Goal: Information Seeking & Learning: Find specific fact

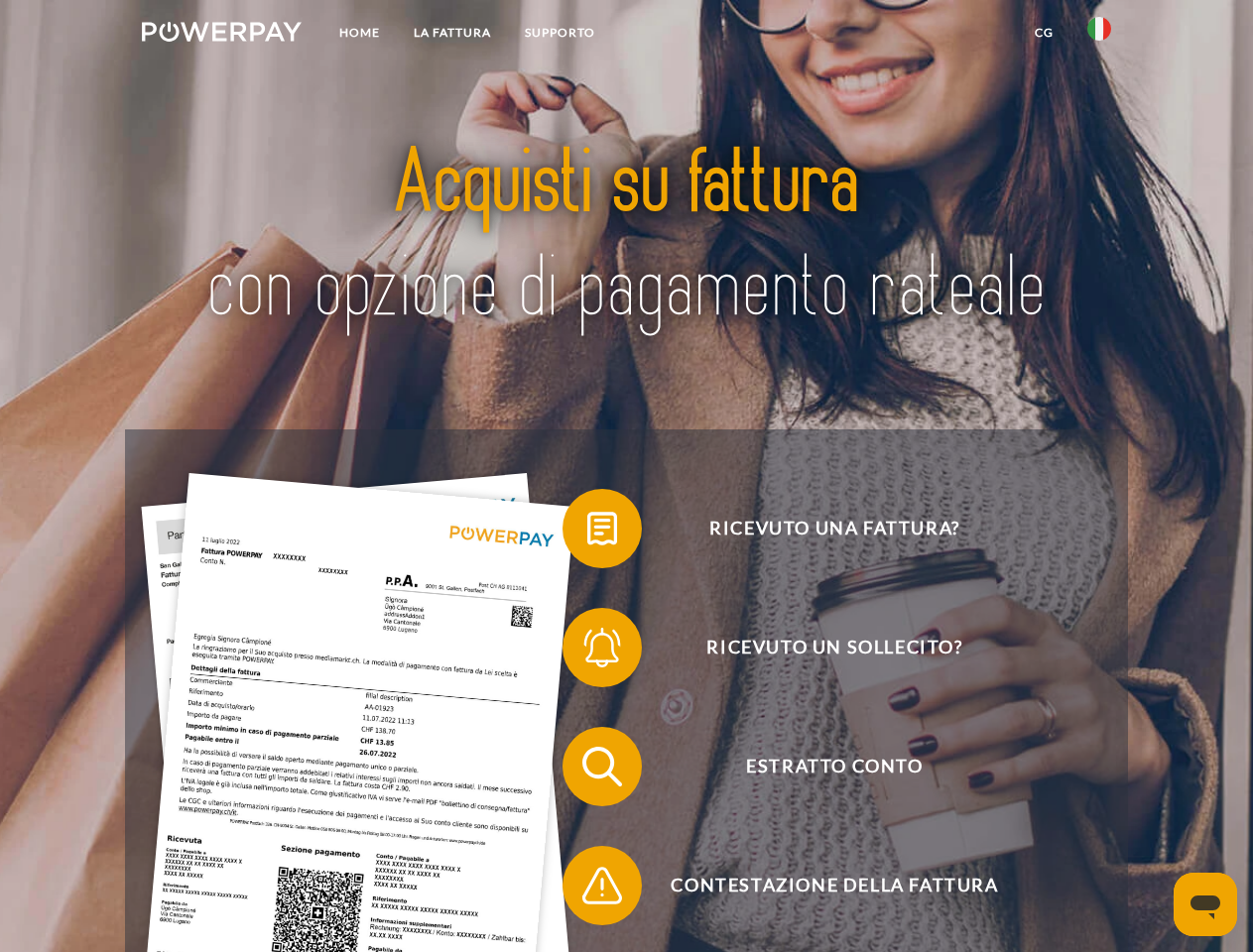
click at [221, 35] on img at bounding box center [221, 32] width 159 height 20
click at [1099, 35] on img at bounding box center [1099, 29] width 24 height 24
click at [1044, 33] on link "CG" at bounding box center [1044, 33] width 53 height 36
click at [587, 533] on span at bounding box center [573, 529] width 100 height 100
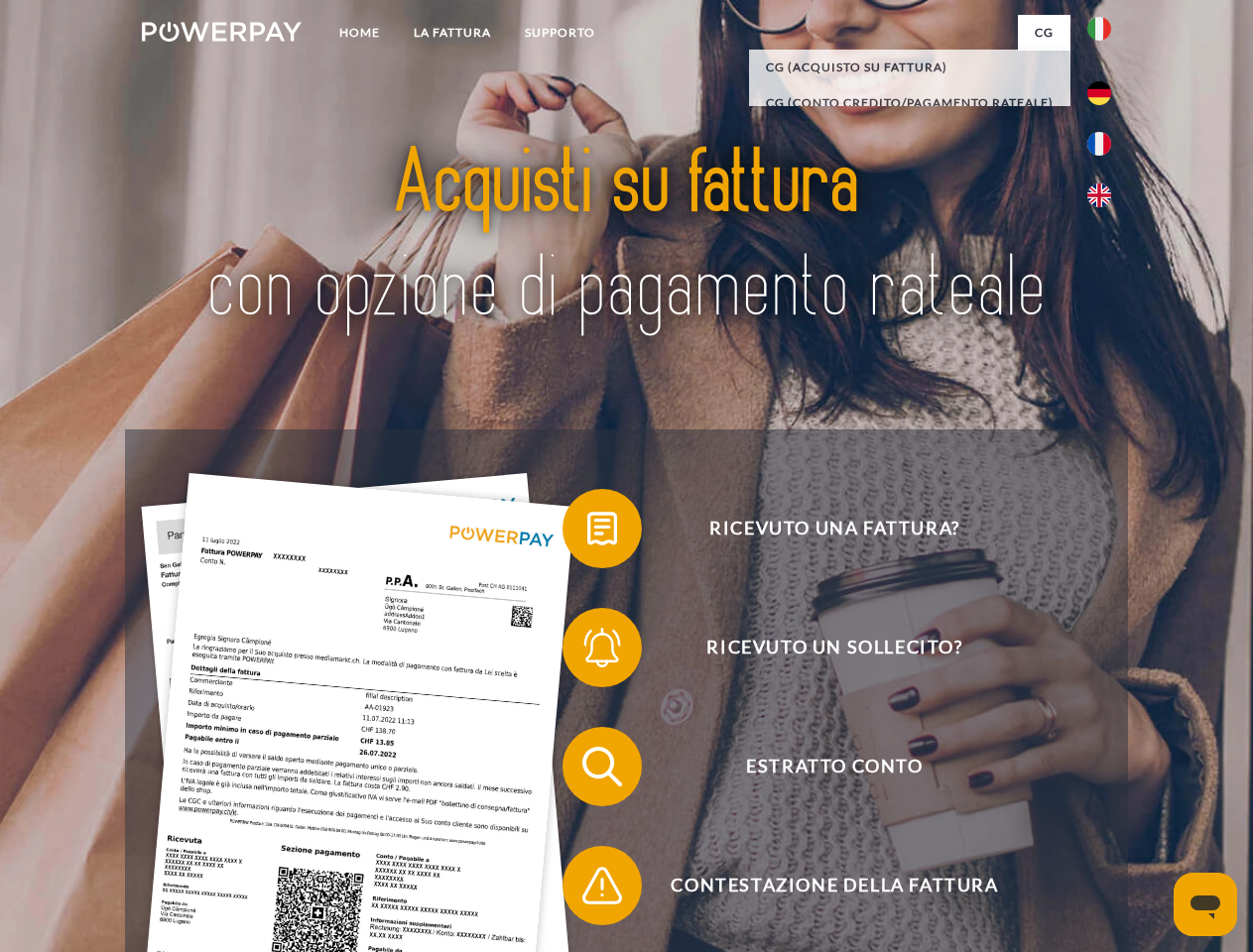
click at [587, 651] on span at bounding box center [573, 647] width 100 height 100
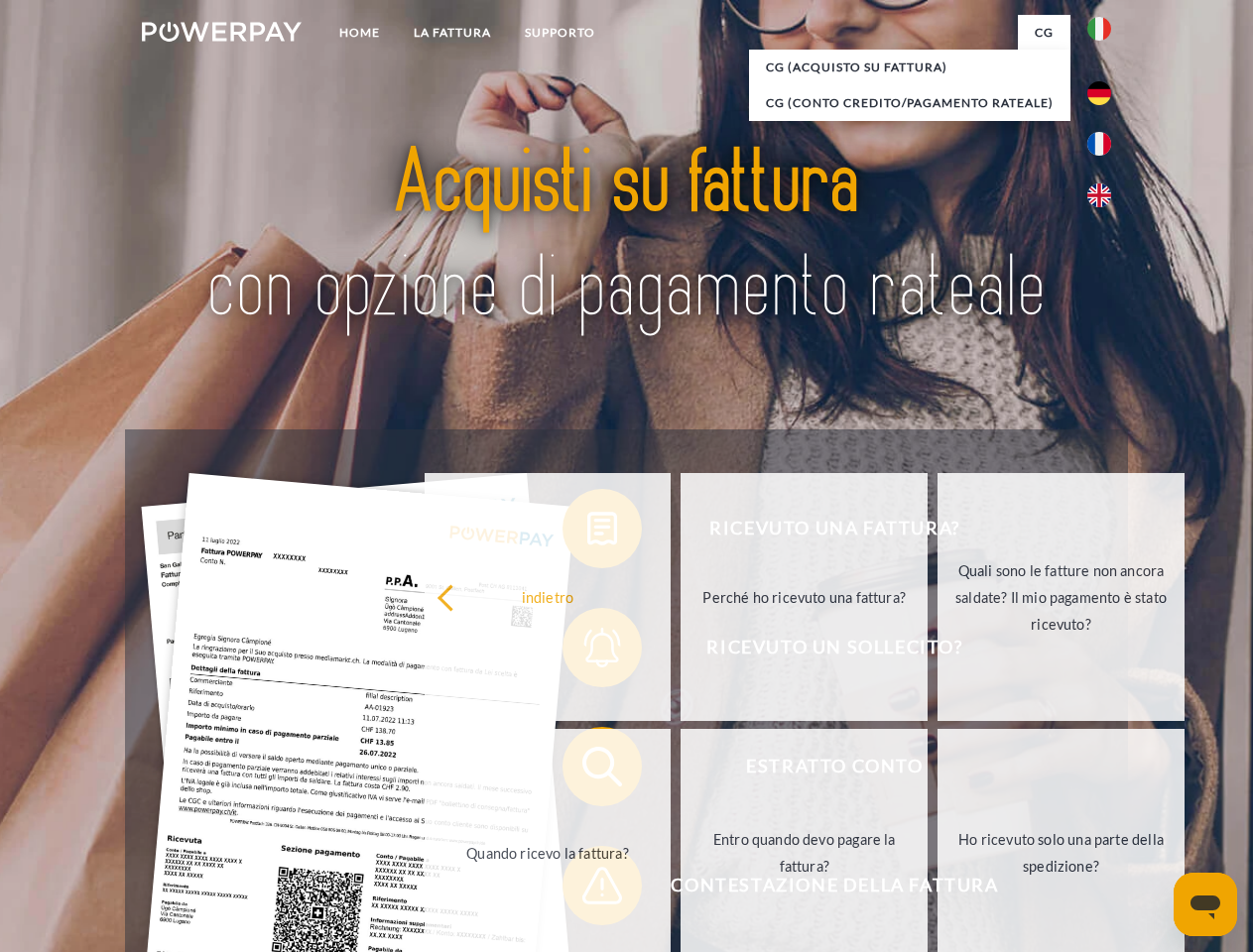
click at [680, 771] on link "Entro quando devo pagare la fattura?" at bounding box center [804, 852] width 247 height 248
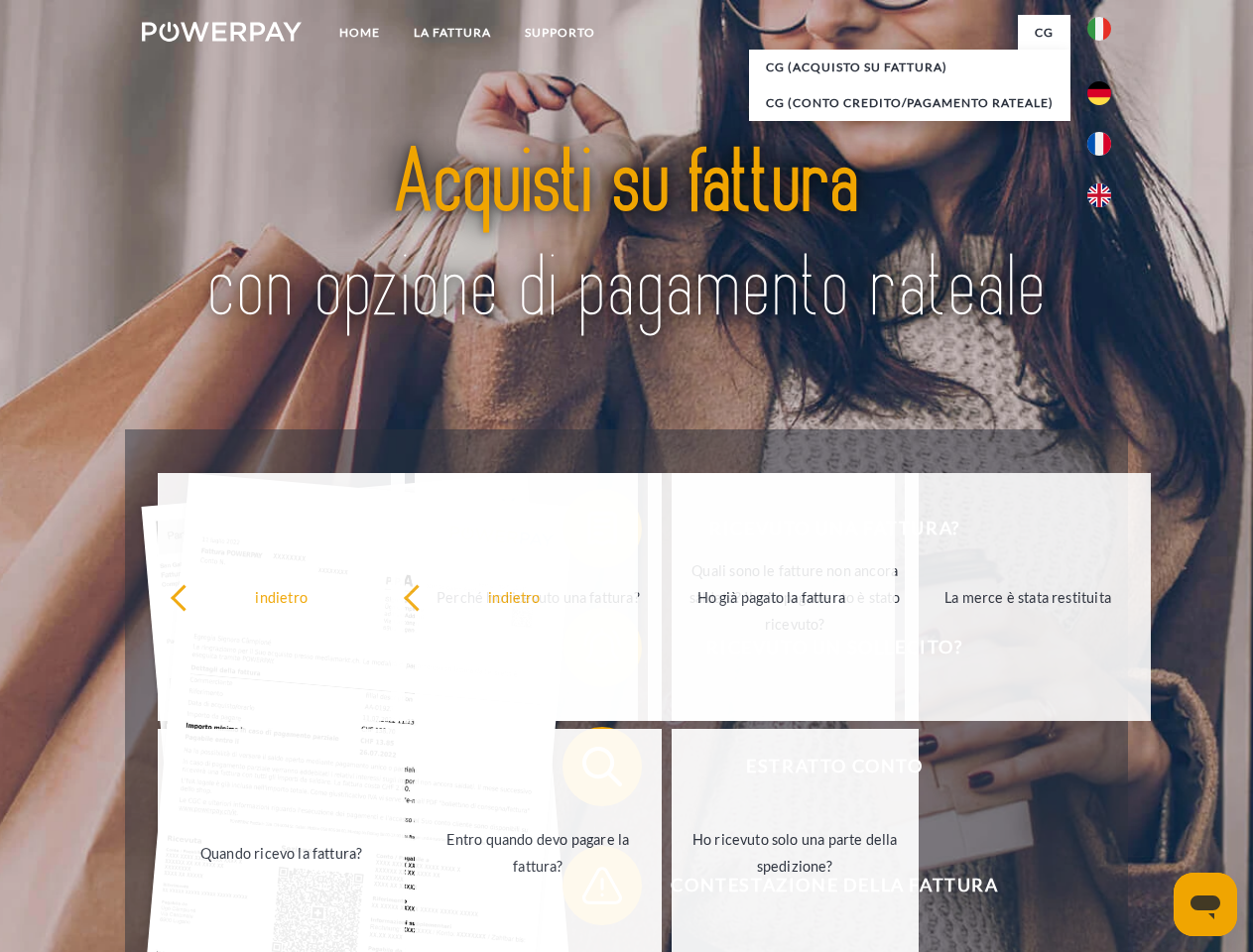
click at [587, 889] on span at bounding box center [573, 885] width 100 height 100
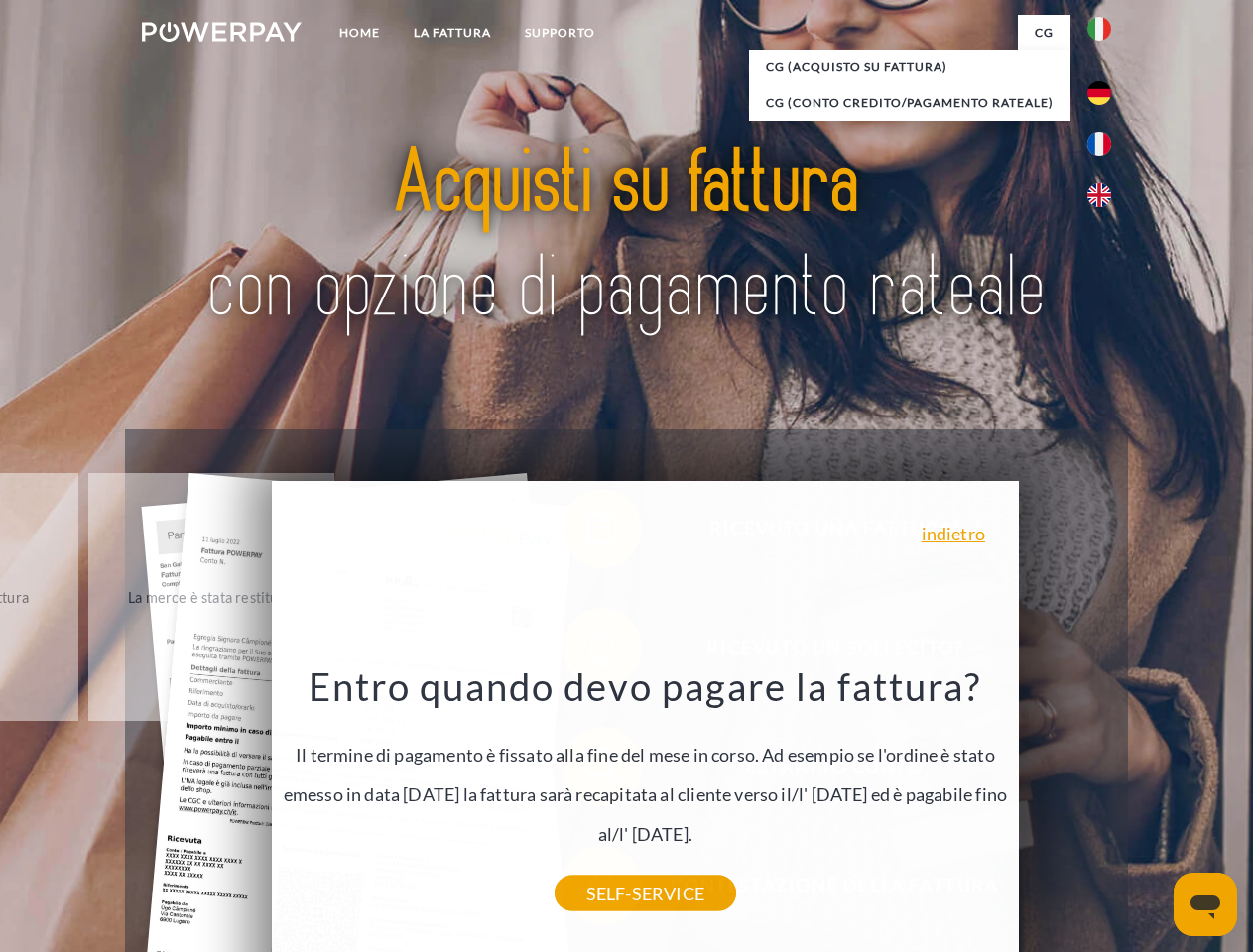
click at [1205, 904] on icon "Apri finestra di messaggistica" at bounding box center [1205, 907] width 30 height 24
